Goal: Task Accomplishment & Management: Manage account settings

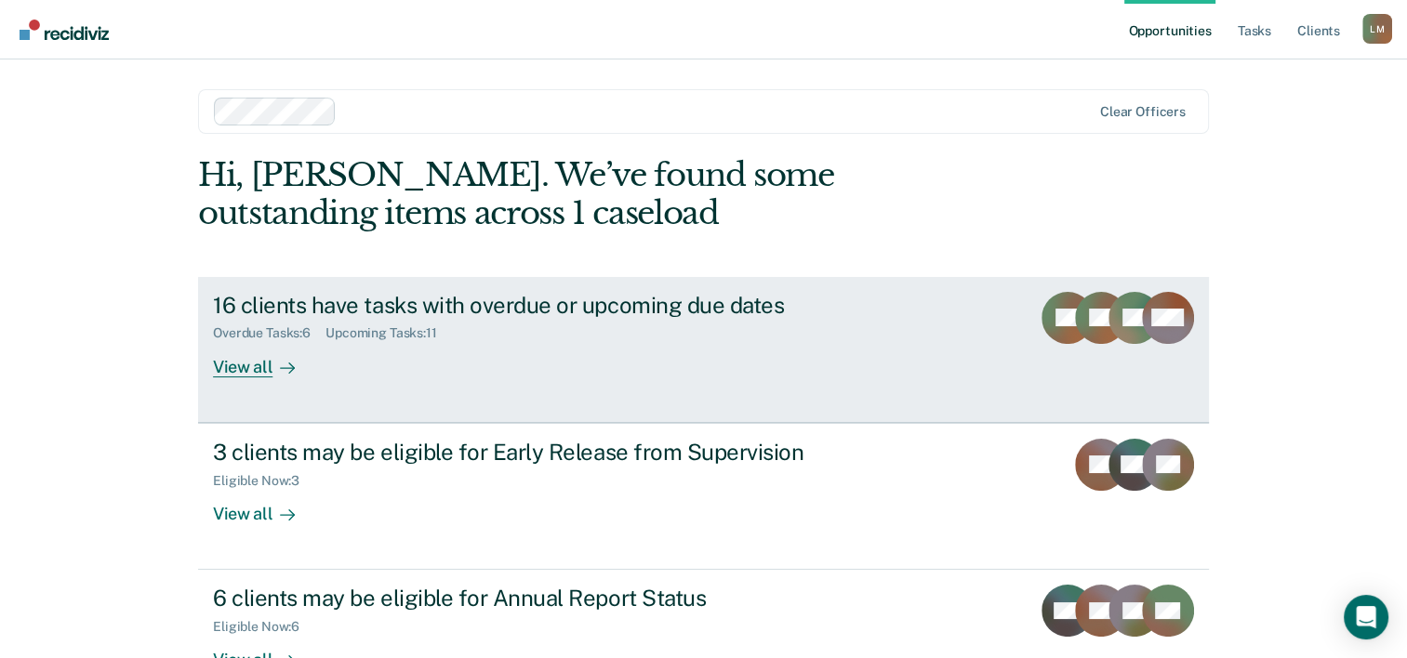
click at [261, 365] on div "View all" at bounding box center [265, 359] width 104 height 36
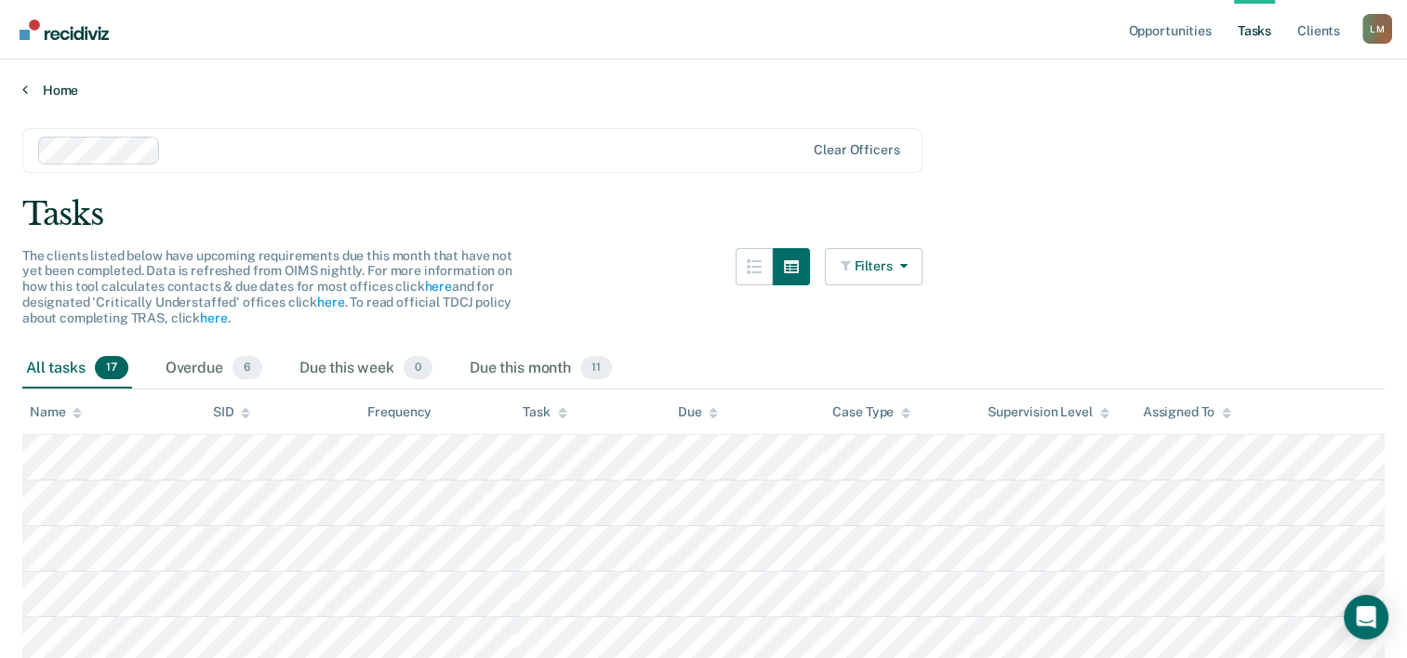
click at [50, 89] on link "Home" at bounding box center [703, 90] width 1362 height 17
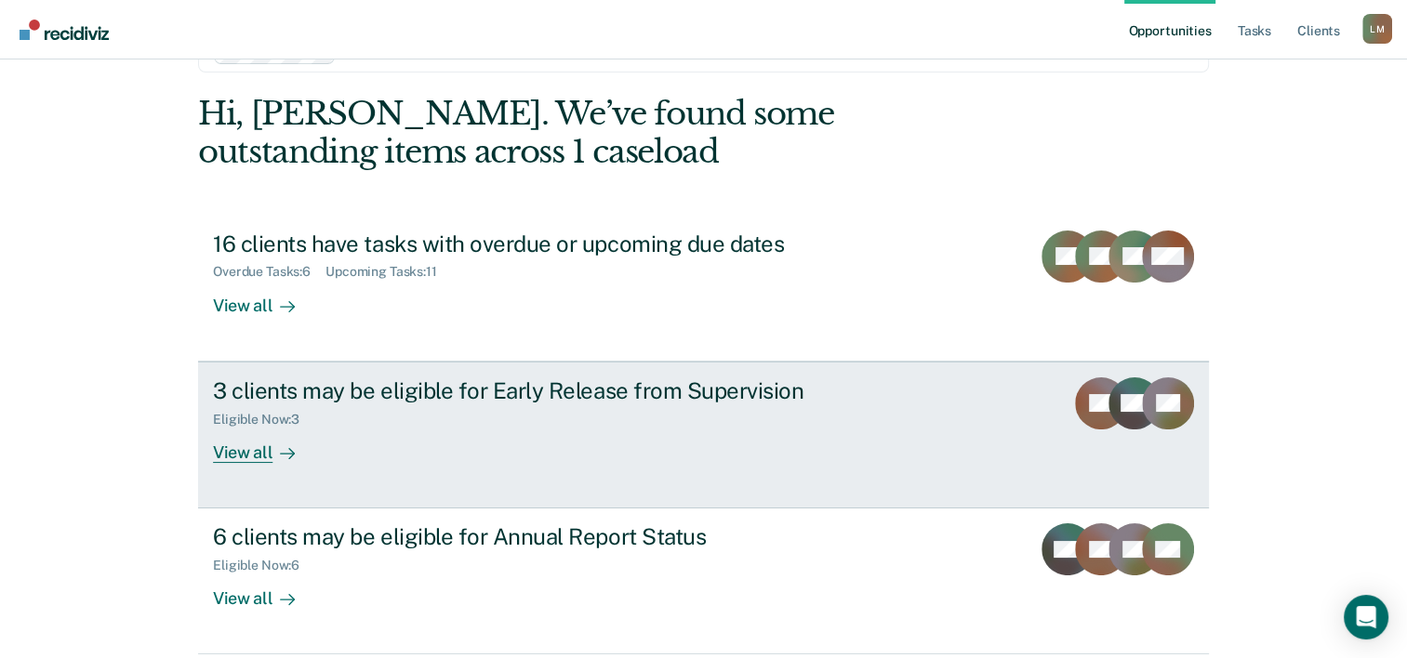
scroll to position [131, 0]
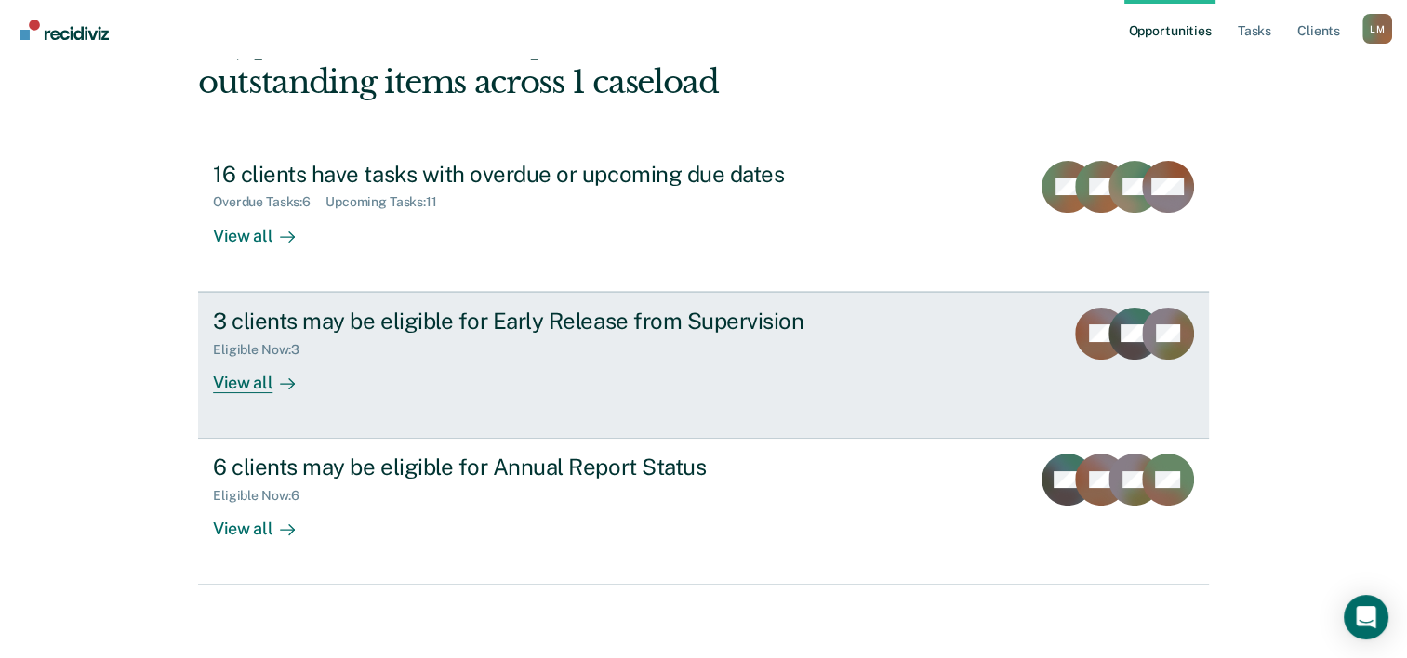
click at [272, 378] on div at bounding box center [283, 382] width 22 height 21
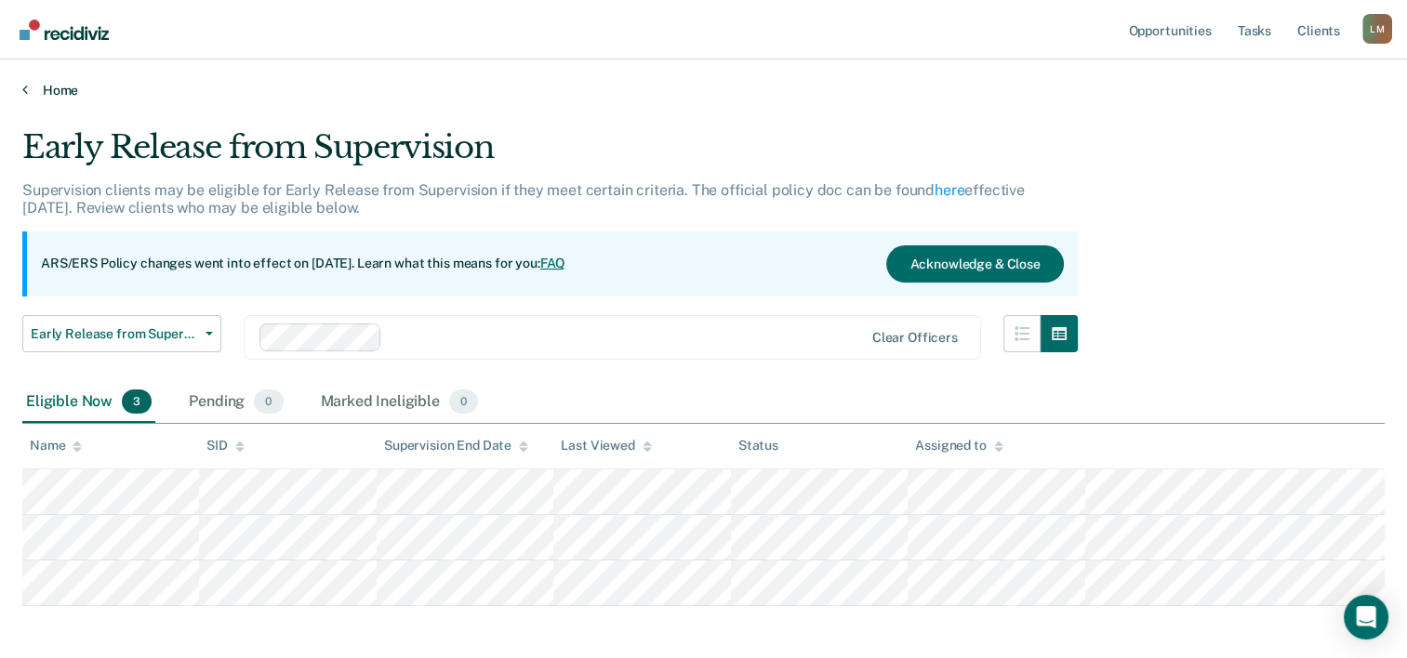
click at [63, 89] on link "Home" at bounding box center [703, 90] width 1362 height 17
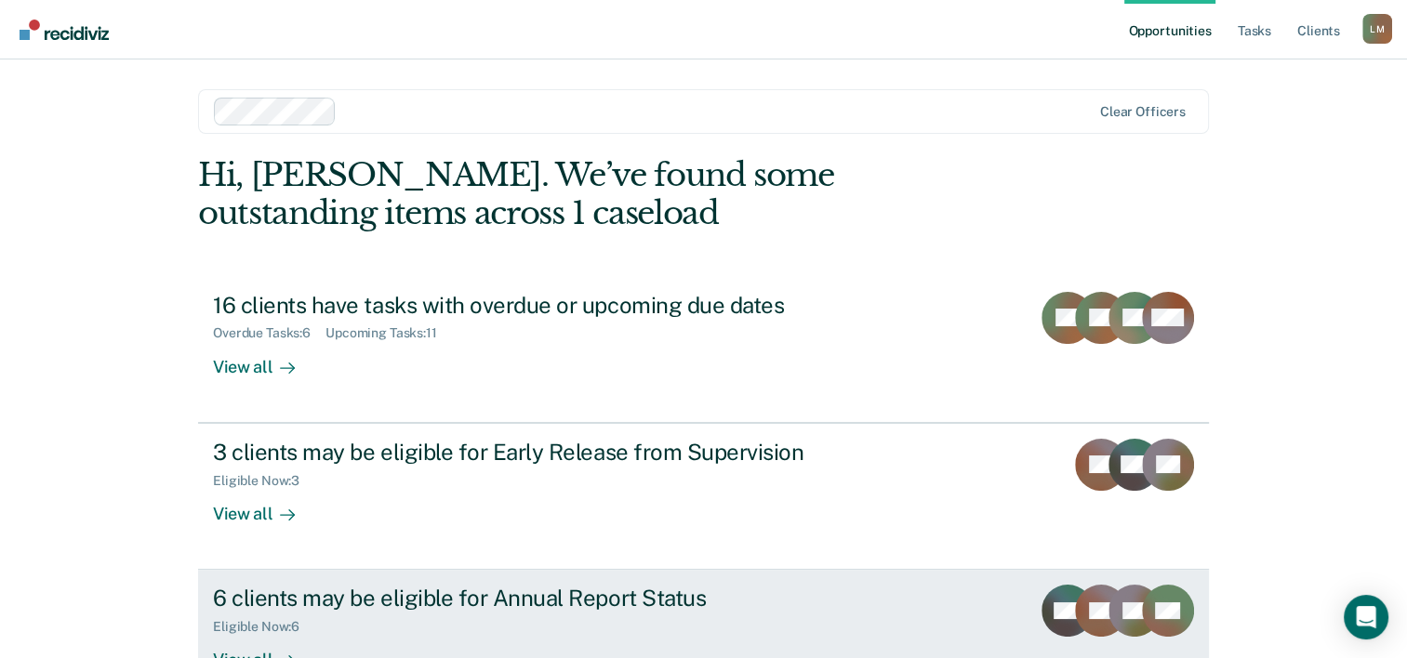
click at [293, 606] on div "6 clients may be eligible for Annual Report Status" at bounding box center [539, 598] width 653 height 27
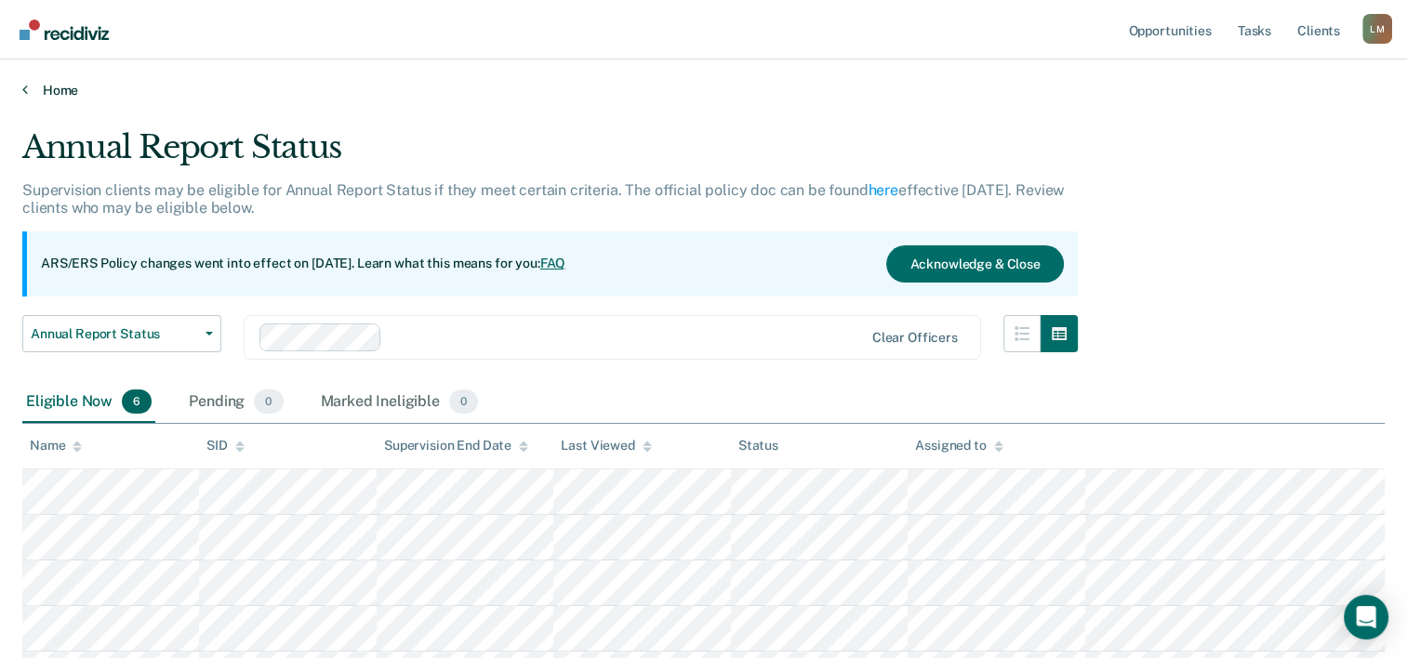
click at [67, 86] on link "Home" at bounding box center [703, 90] width 1362 height 17
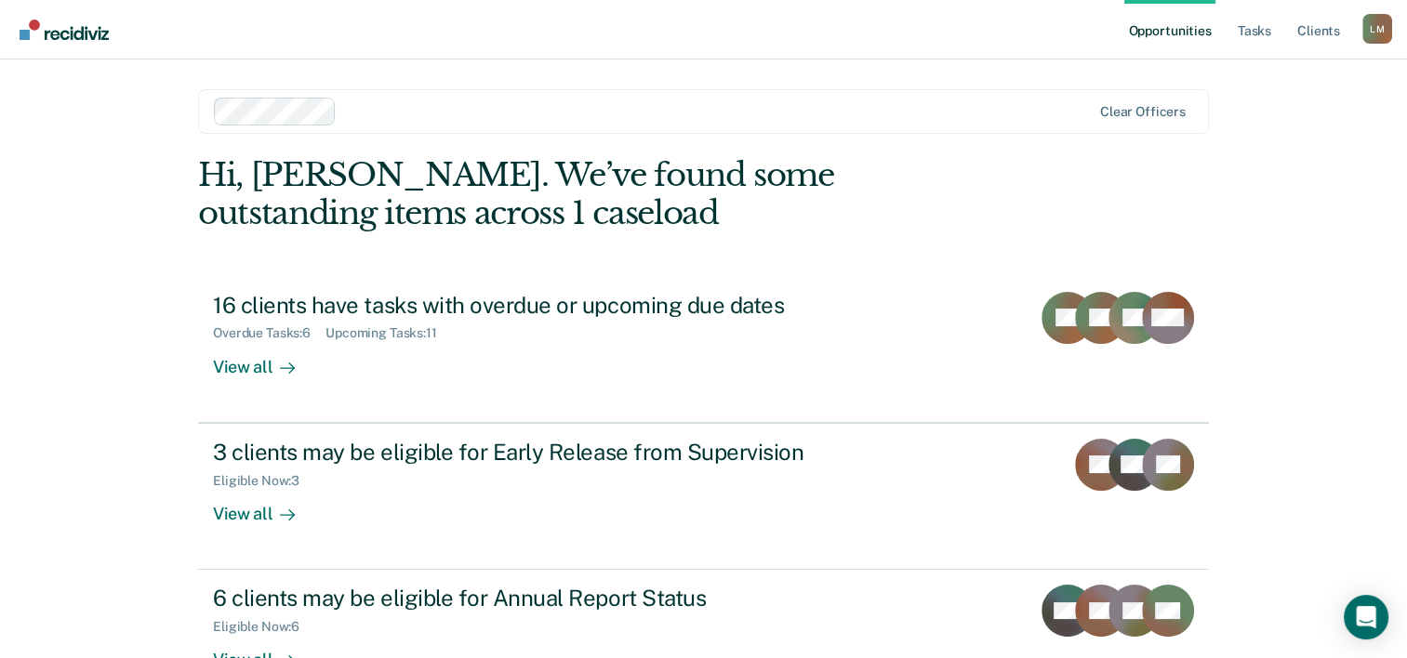
click at [1378, 46] on div "[PERSON_NAME] [PERSON_NAME] Profile How it works Log Out" at bounding box center [1377, 31] width 30 height 35
click at [1378, 33] on div "[PERSON_NAME]" at bounding box center [1377, 29] width 30 height 30
click at [1309, 119] on link "Log Out" at bounding box center [1303, 122] width 150 height 16
